Goal: Navigation & Orientation: Go to known website

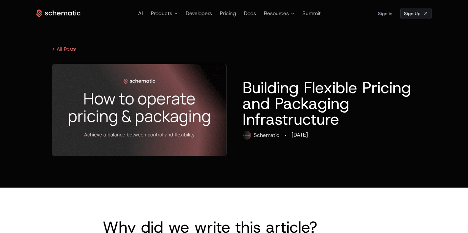
click at [69, 17] on icon at bounding box center [58, 14] width 44 height 8
